Goal: Browse casually

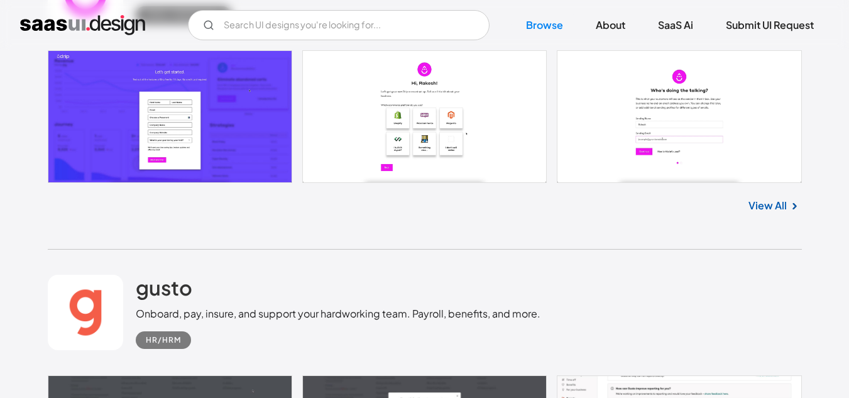
scroll to position [4085, 0]
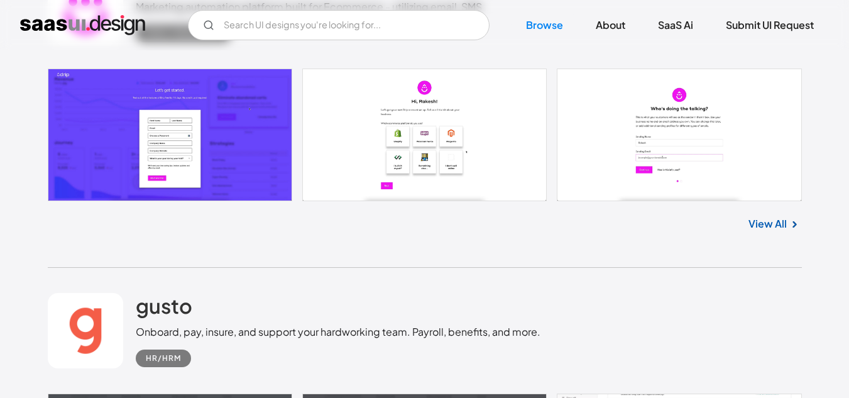
click at [193, 131] on link at bounding box center [425, 134] width 754 height 132
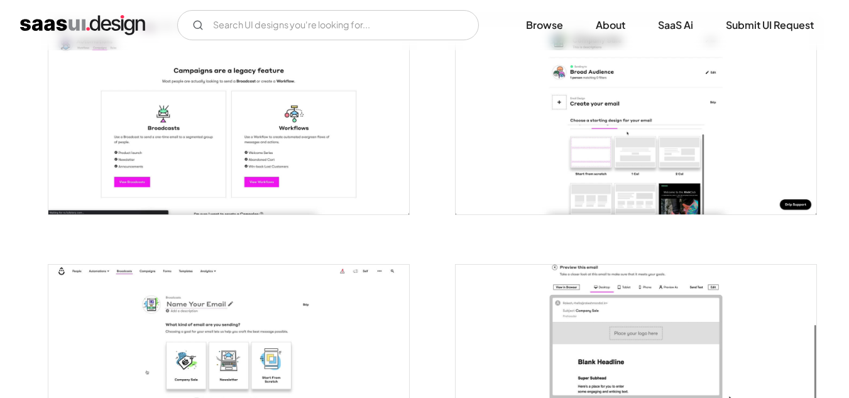
scroll to position [2222, 0]
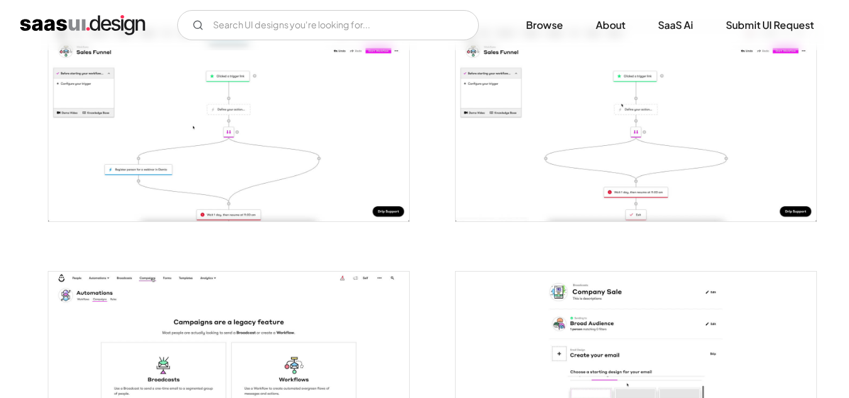
click at [246, 162] on img "open lightbox" at bounding box center [228, 124] width 361 height 194
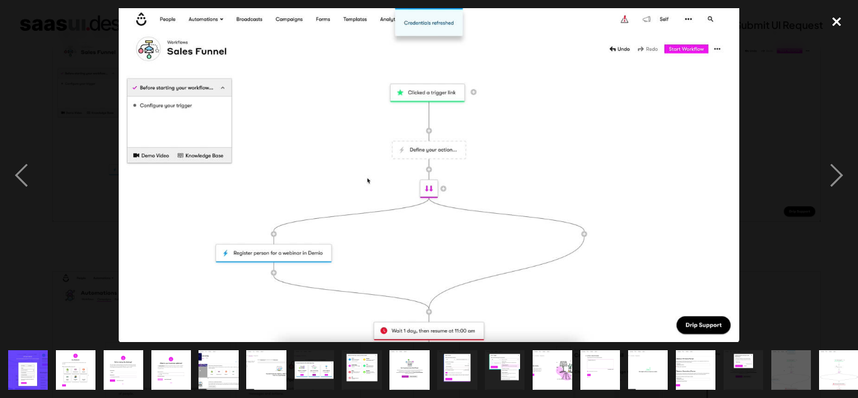
click at [835, 16] on div "close lightbox" at bounding box center [837, 22] width 43 height 28
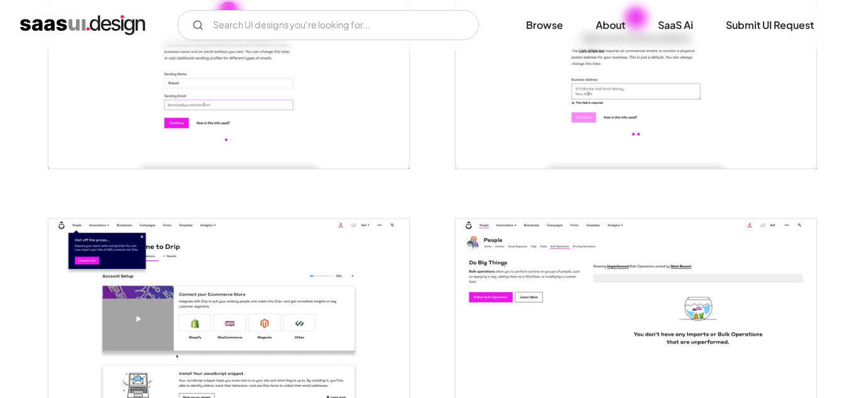
scroll to position [566, 0]
